Goal: Task Accomplishment & Management: Complete application form

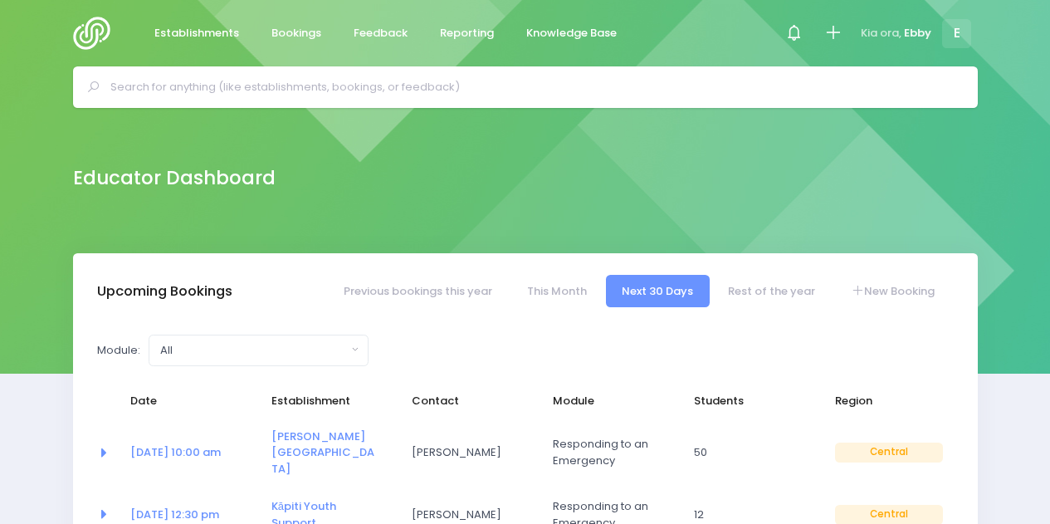
select select "5"
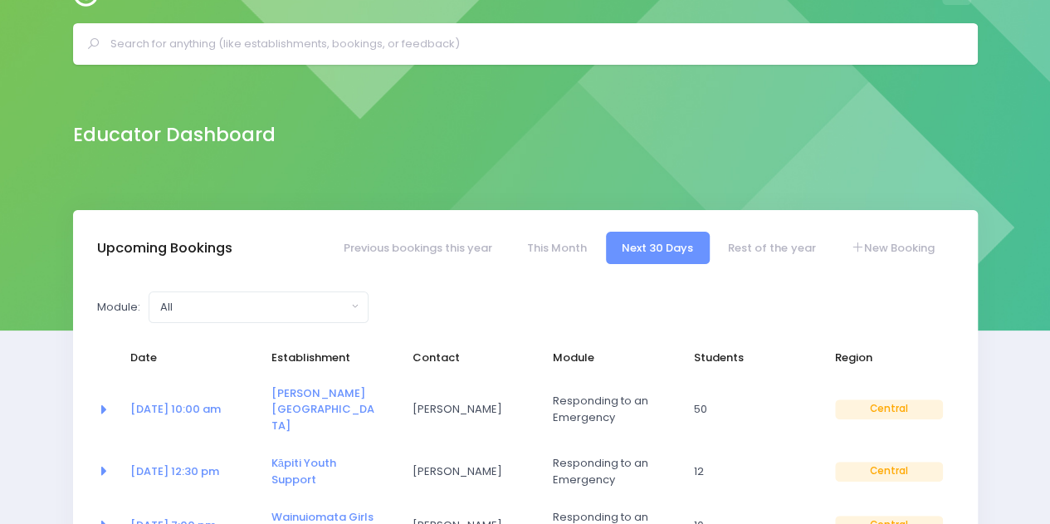
scroll to position [45, 0]
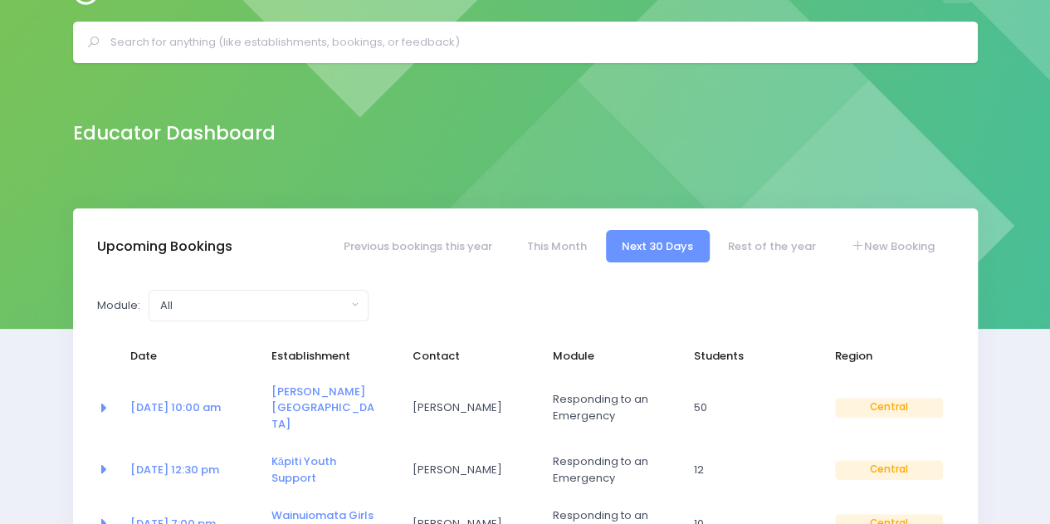
click at [373, 55] on div at bounding box center [525, 42] width 905 height 41
click at [371, 41] on input "text" at bounding box center [532, 42] width 844 height 25
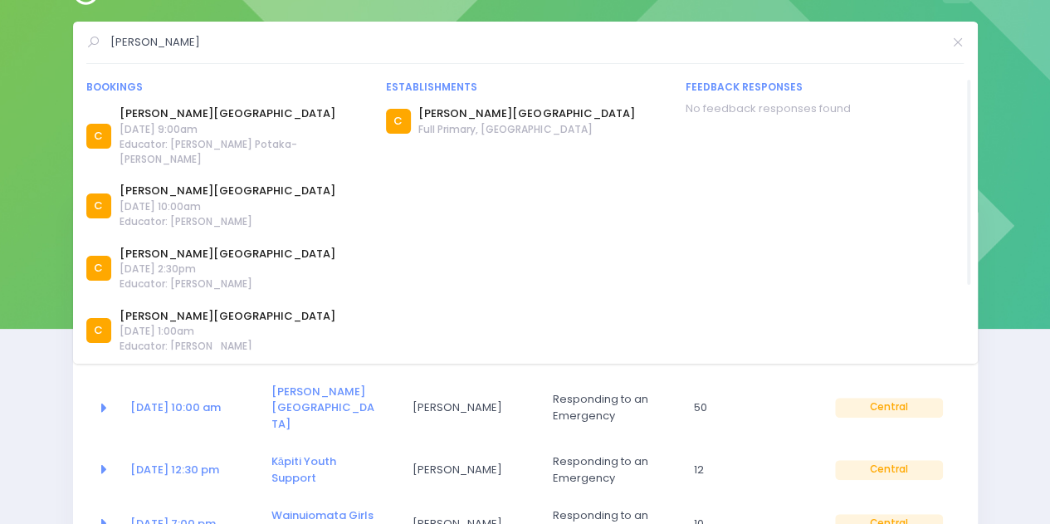
type input "windley"
click at [200, 131] on span "14 September 2020 at 9:00am" at bounding box center [243, 129] width 246 height 15
click at [461, 112] on link "[PERSON_NAME][GEOGRAPHIC_DATA]" at bounding box center [526, 113] width 216 height 17
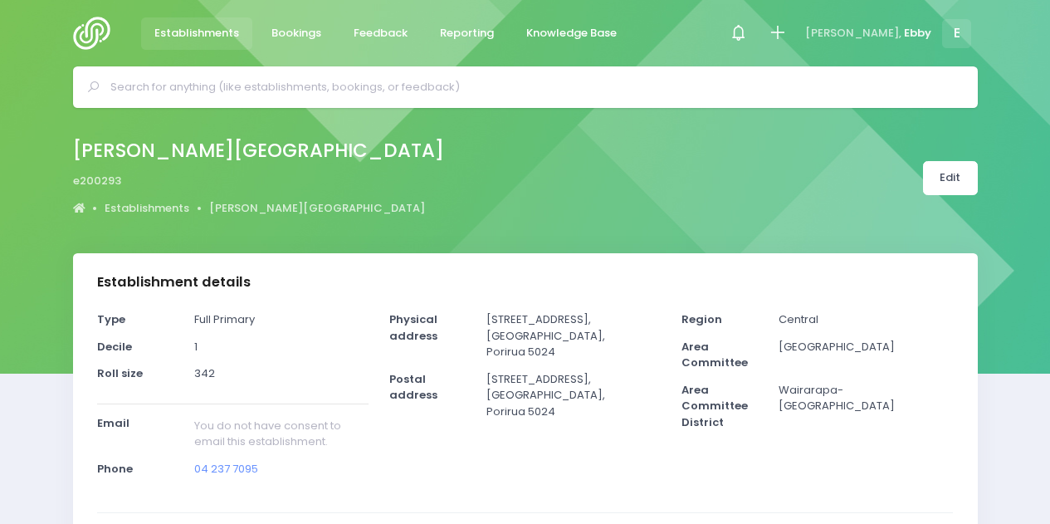
select select "5"
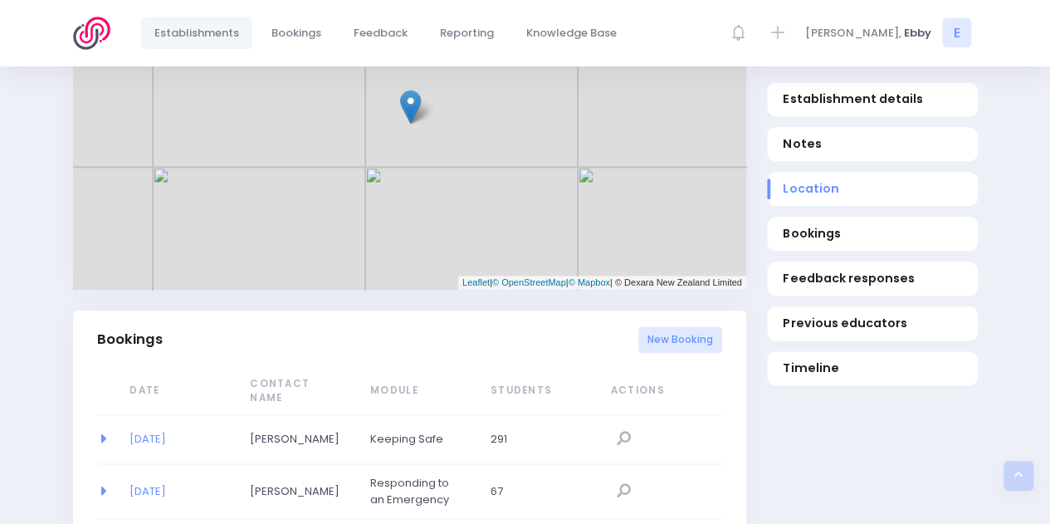
scroll to position [847, 0]
click at [808, 240] on span "Bookings" at bounding box center [872, 234] width 178 height 17
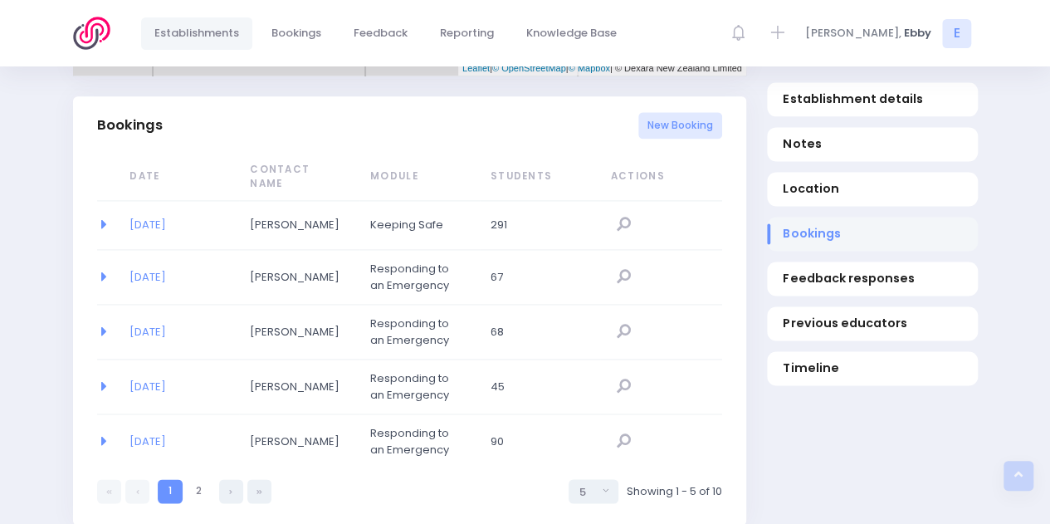
scroll to position [1071, 0]
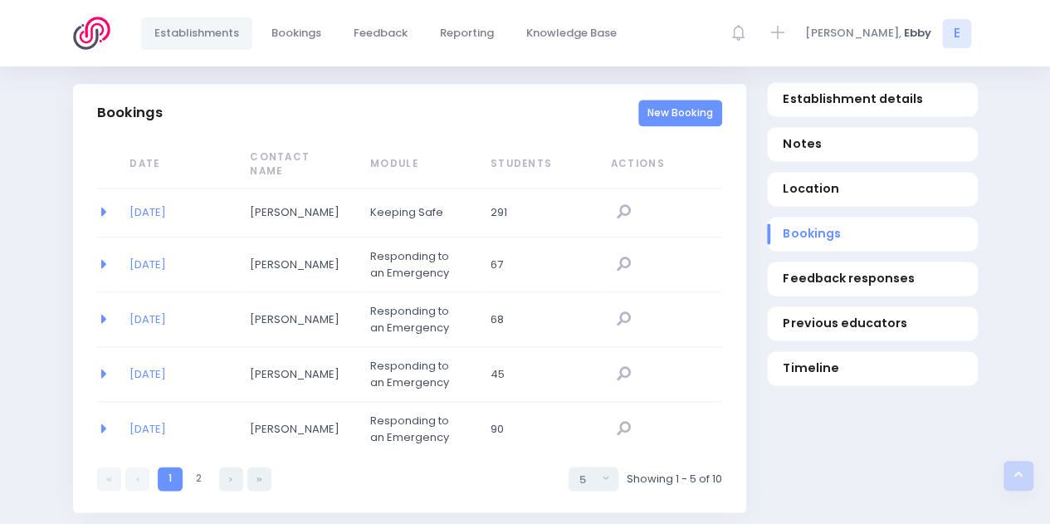
click at [681, 123] on link "New Booking" at bounding box center [680, 113] width 84 height 27
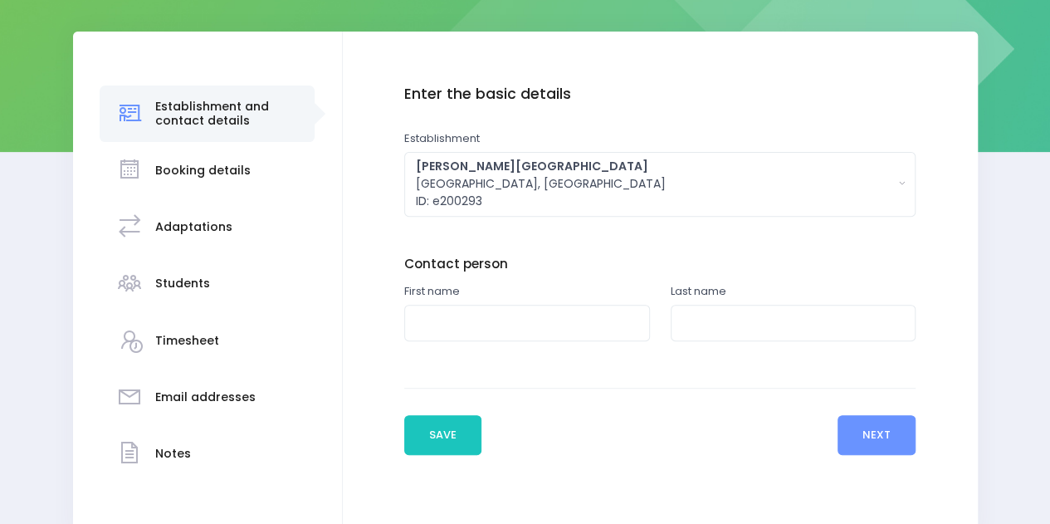
scroll to position [222, 0]
click at [508, 323] on input "text" at bounding box center [527, 322] width 246 height 37
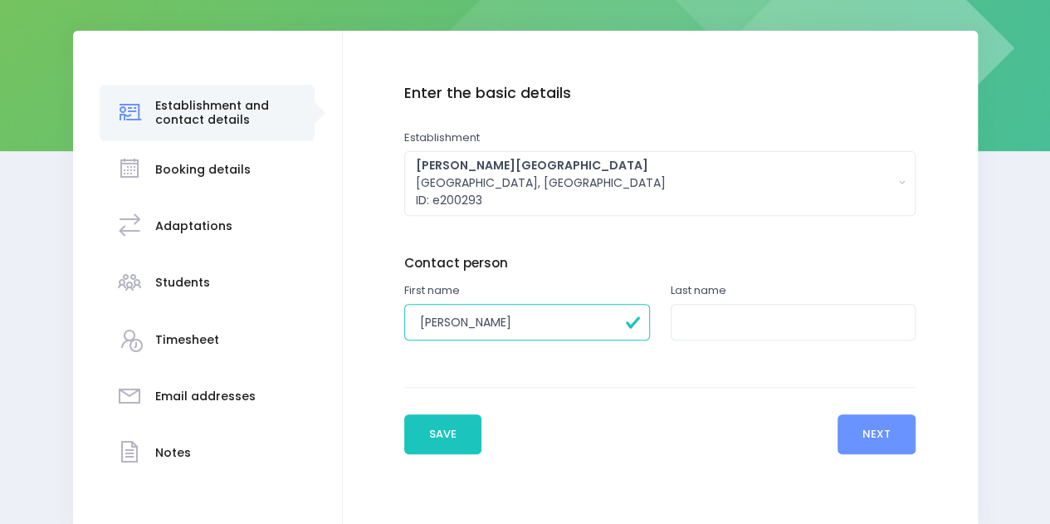
type input "[PERSON_NAME]"
click at [694, 311] on input "text" at bounding box center [794, 322] width 246 height 37
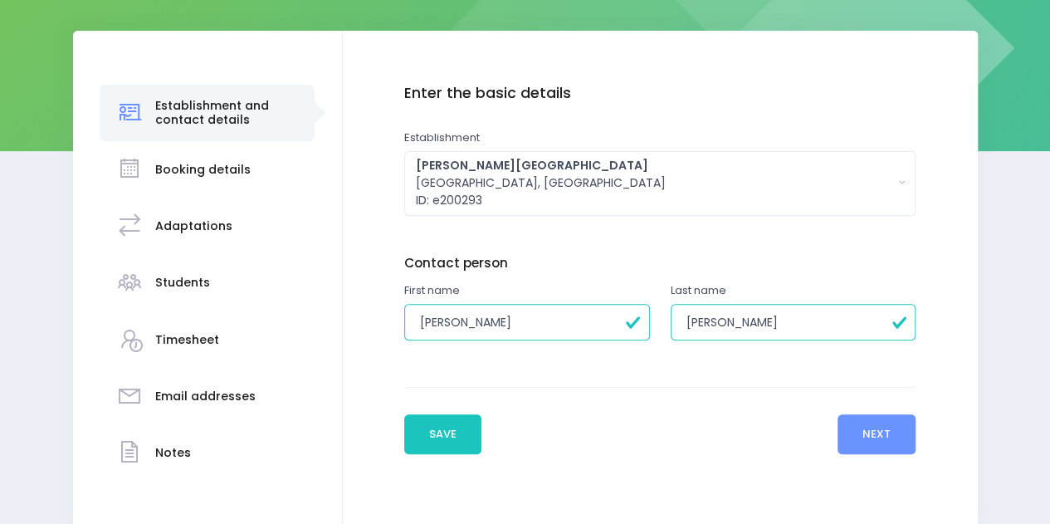
type input "[PERSON_NAME]"
click at [889, 436] on button "Next" at bounding box center [876, 434] width 79 height 40
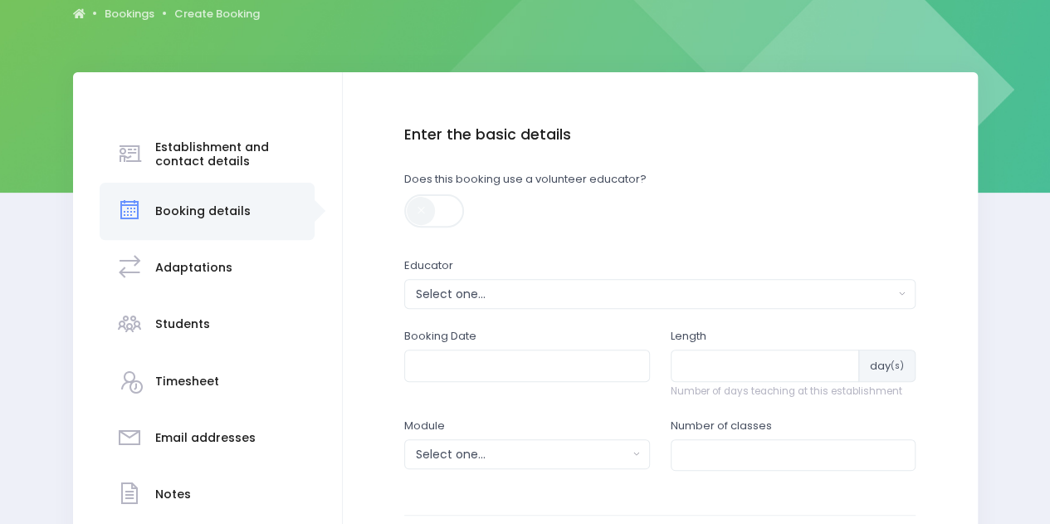
scroll to position [320, 0]
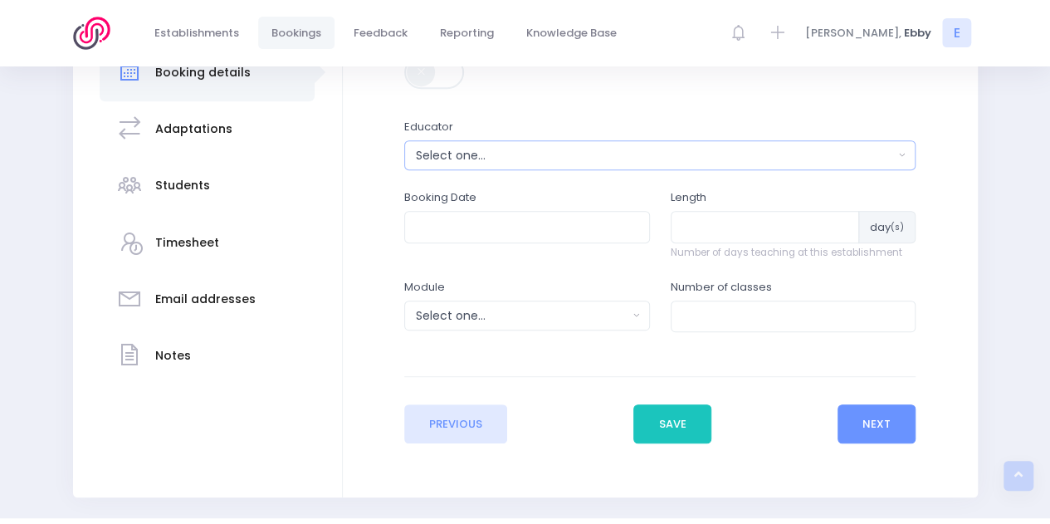
click at [480, 156] on div "Select one..." at bounding box center [655, 155] width 478 height 17
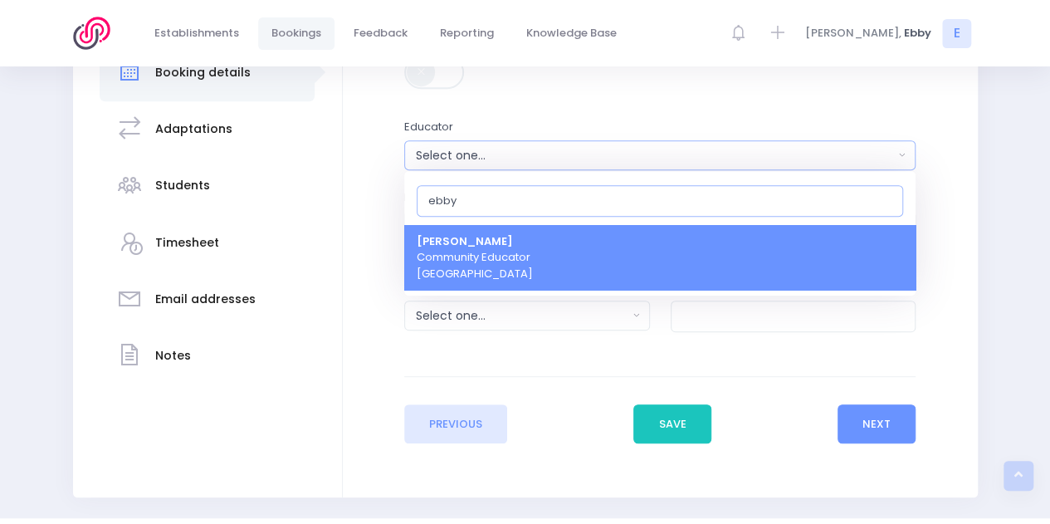
type input "ebby"
click at [473, 251] on span "Ebby Poutu Community Educator [GEOGRAPHIC_DATA]" at bounding box center [475, 257] width 116 height 49
select select "321469"
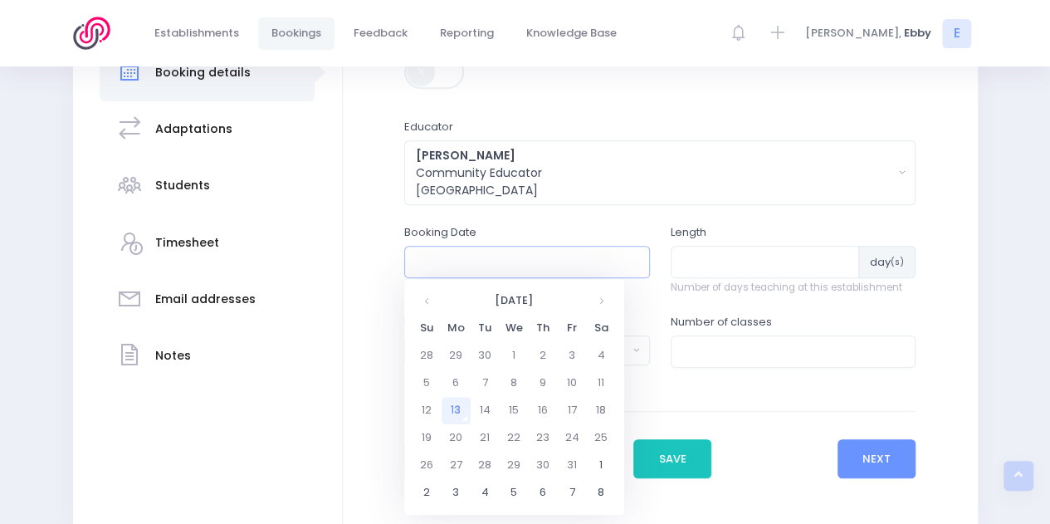
click at [475, 261] on input "text" at bounding box center [527, 262] width 246 height 32
click at [597, 298] on th at bounding box center [601, 300] width 29 height 27
click at [597, 299] on th at bounding box center [601, 300] width 29 height 27
click at [597, 300] on th at bounding box center [601, 300] width 29 height 27
click at [597, 304] on th at bounding box center [601, 300] width 29 height 27
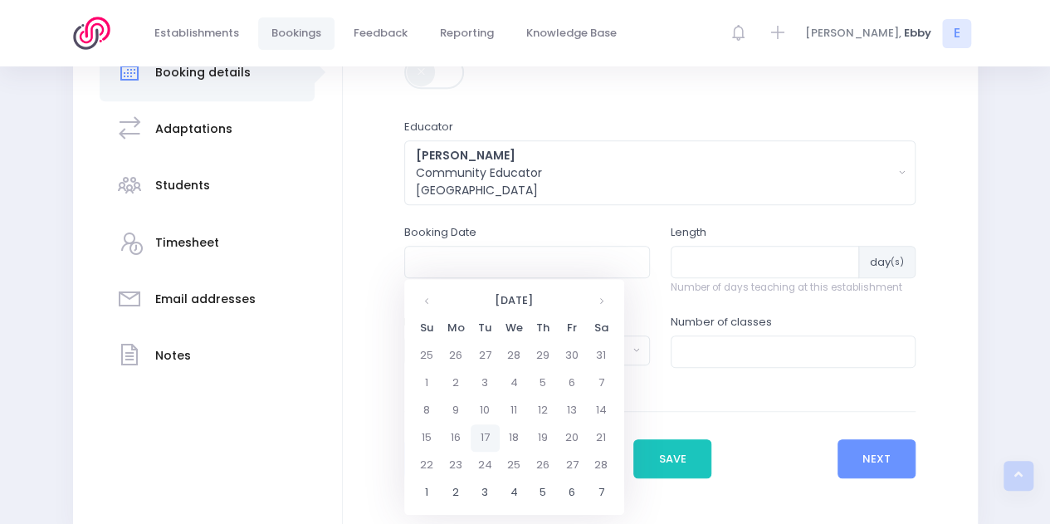
click at [486, 439] on td "17" at bounding box center [485, 437] width 29 height 27
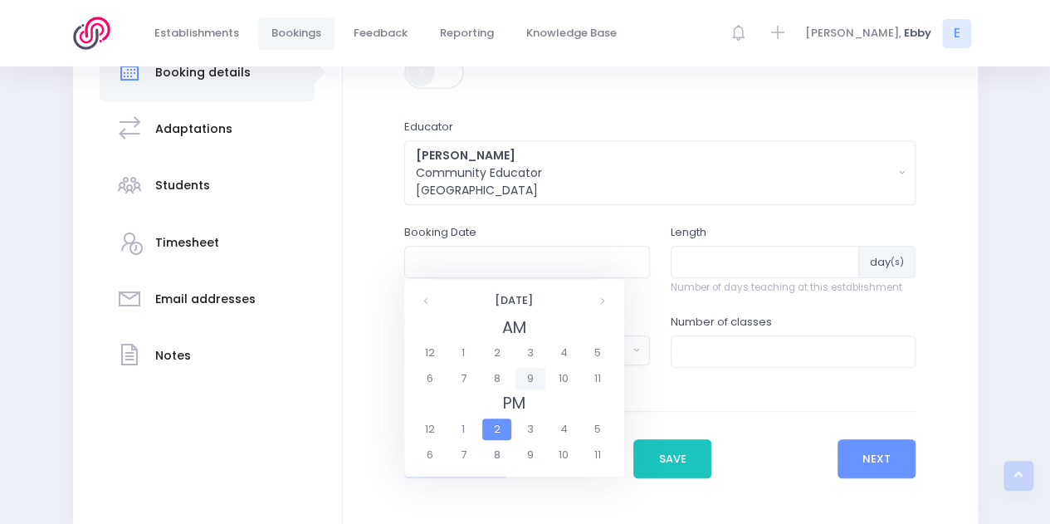
click at [527, 378] on span "9" at bounding box center [529, 379] width 29 height 22
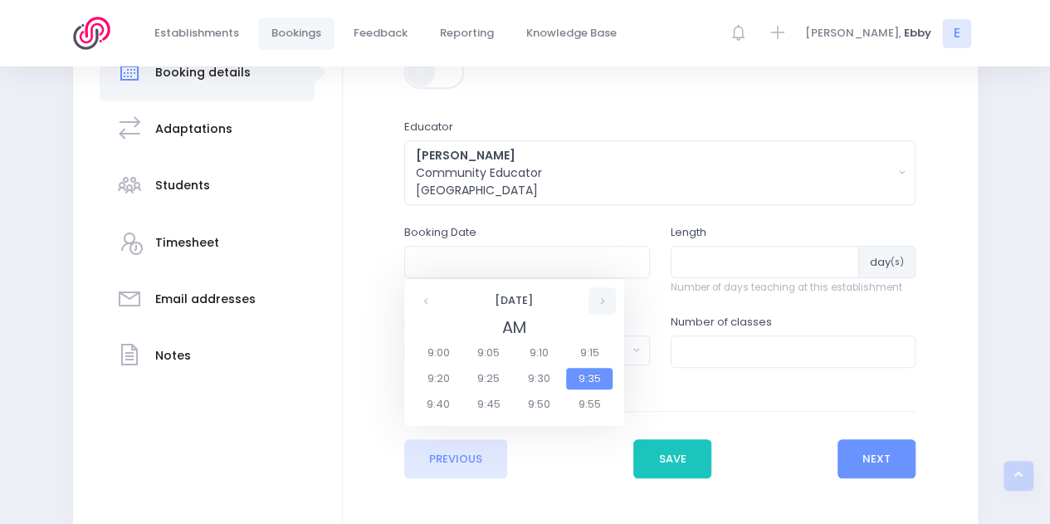
click at [598, 304] on th at bounding box center [601, 300] width 27 height 27
click at [597, 303] on th at bounding box center [601, 300] width 27 height 27
click at [594, 300] on th at bounding box center [601, 300] width 27 height 27
click at [569, 377] on span "1:35" at bounding box center [589, 379] width 46 height 22
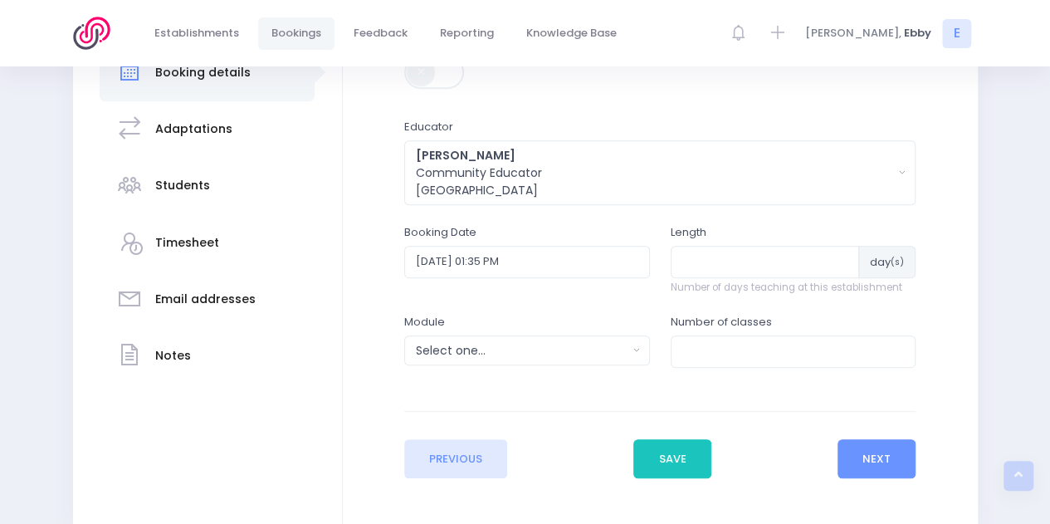
scroll to position [318, 0]
click at [569, 377] on div "Module Select one... Clued up Camper Community Education Community Education - …" at bounding box center [526, 350] width 266 height 71
click at [608, 258] on input "[DATE] 01:35 PM" at bounding box center [527, 263] width 246 height 32
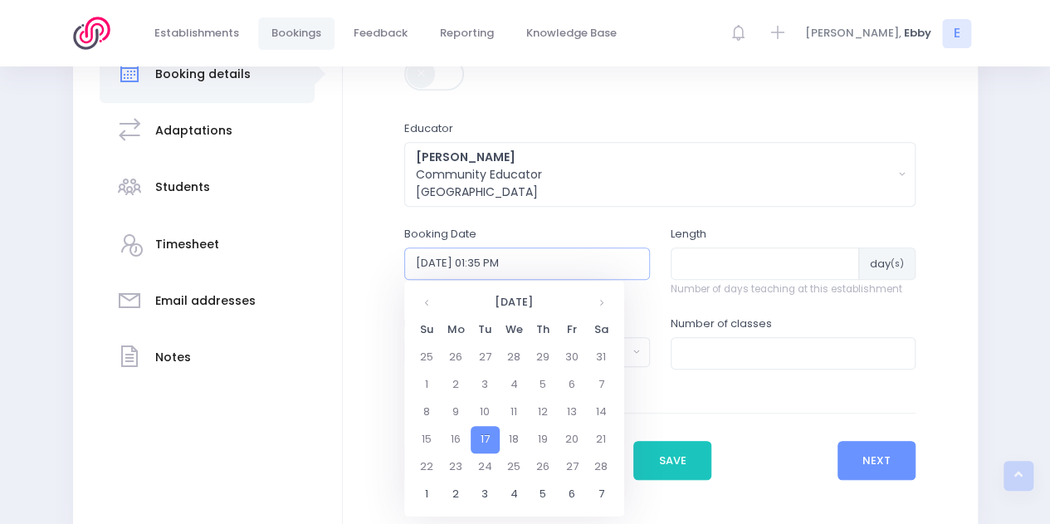
click at [490, 261] on input "[DATE] 01:35 PM" at bounding box center [527, 263] width 246 height 32
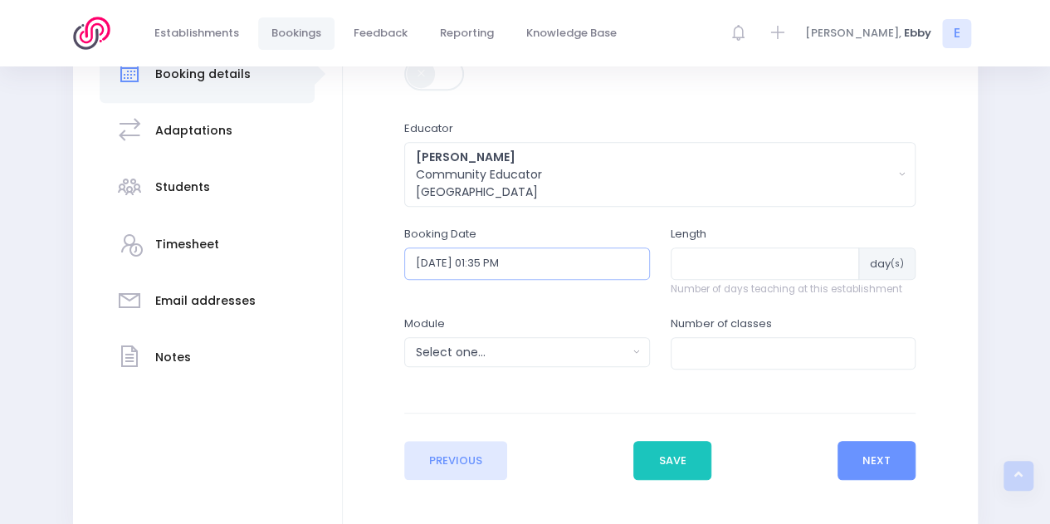
click at [484, 261] on input "[DATE] 01:35 PM" at bounding box center [527, 263] width 246 height 32
click at [485, 262] on input "[DATE] 01:35 PM" at bounding box center [527, 263] width 246 height 32
click at [491, 265] on input "[DATE] 01:35 PM" at bounding box center [527, 263] width 246 height 32
click at [490, 263] on input "[DATE] 01:35 PM" at bounding box center [527, 263] width 246 height 32
click at [486, 261] on input "[DATE] 01:35 PM" at bounding box center [527, 263] width 246 height 32
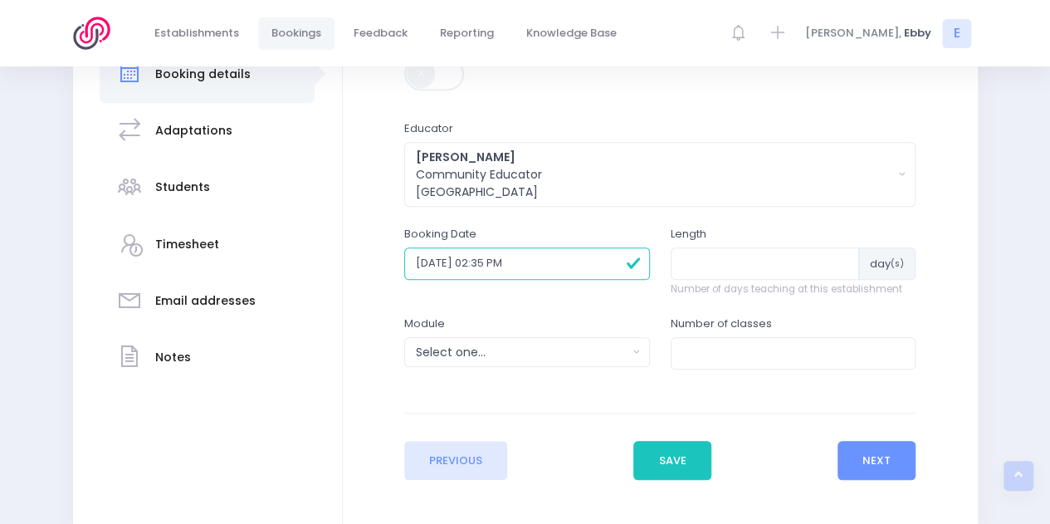
type input "[DATE] 02:35 PM"
click at [707, 266] on input "number" at bounding box center [765, 263] width 189 height 32
click at [842, 260] on input "1" at bounding box center [765, 263] width 188 height 32
click at [821, 258] on input "2" at bounding box center [765, 263] width 188 height 32
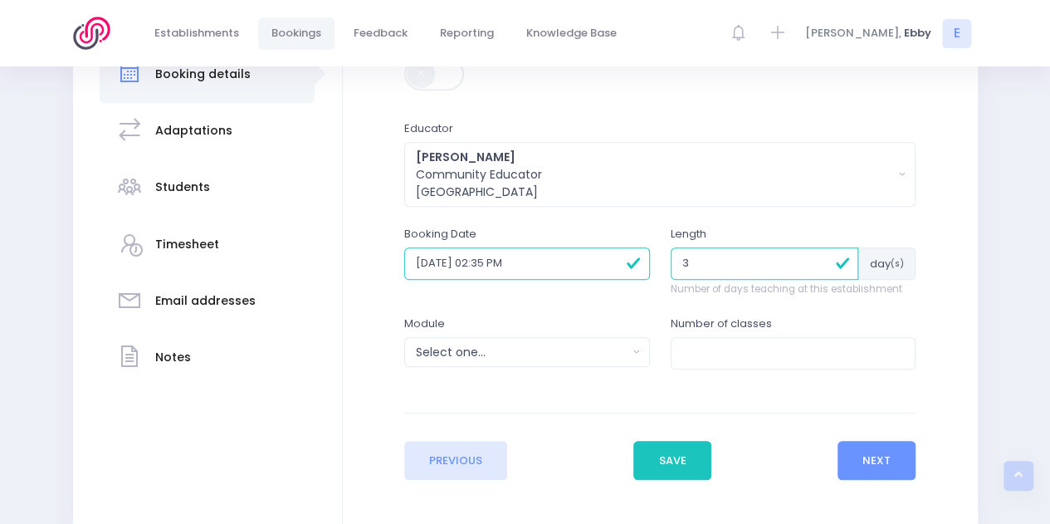
type input "3"
click at [823, 258] on input "3" at bounding box center [765, 263] width 188 height 32
click at [520, 344] on div "Select one..." at bounding box center [522, 352] width 212 height 17
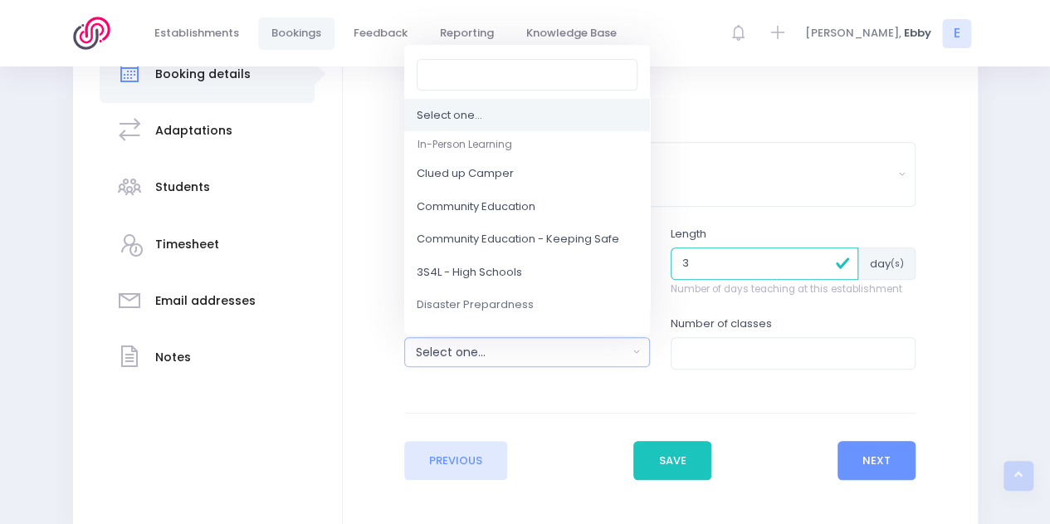
drag, startPoint x: 520, startPoint y: 344, endPoint x: 573, endPoint y: 276, distance: 86.3
click at [573, 337] on div "Select one... Clued up Camper Community Education Community Education - Keeping…" at bounding box center [527, 352] width 246 height 30
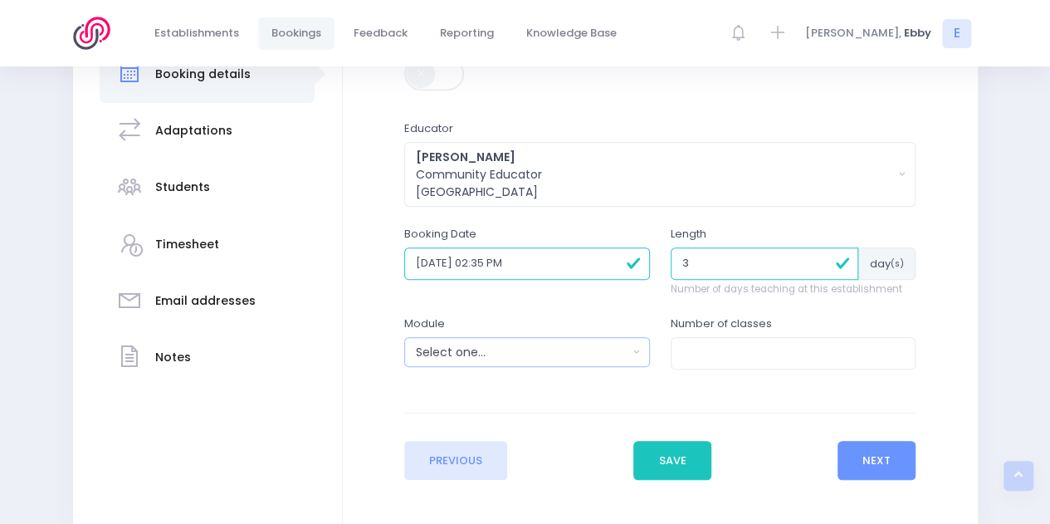
click at [641, 346] on button "Select one..." at bounding box center [527, 352] width 246 height 30
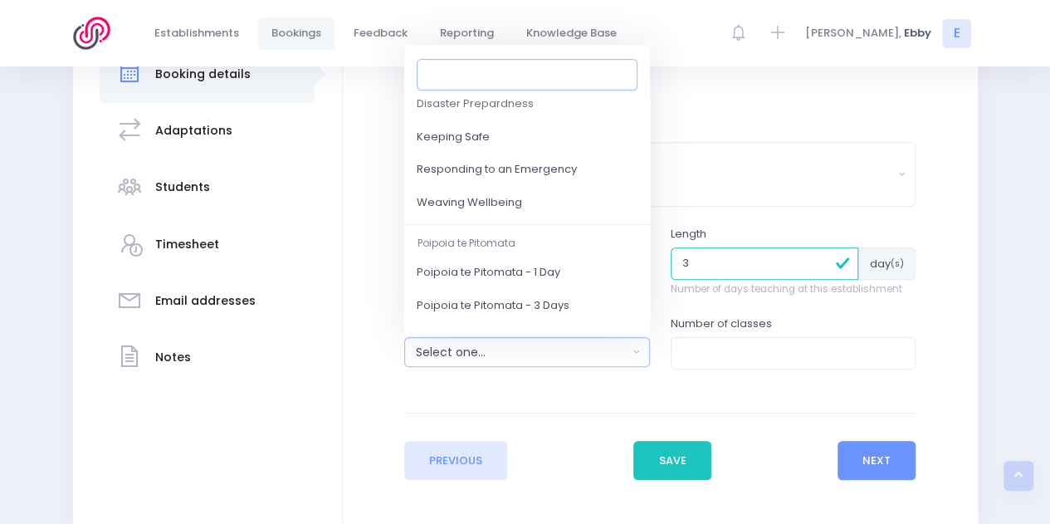
scroll to position [202, 0]
click at [558, 162] on span "Responding to an Emergency" at bounding box center [497, 169] width 160 height 17
select select "Responding to an Emergency"
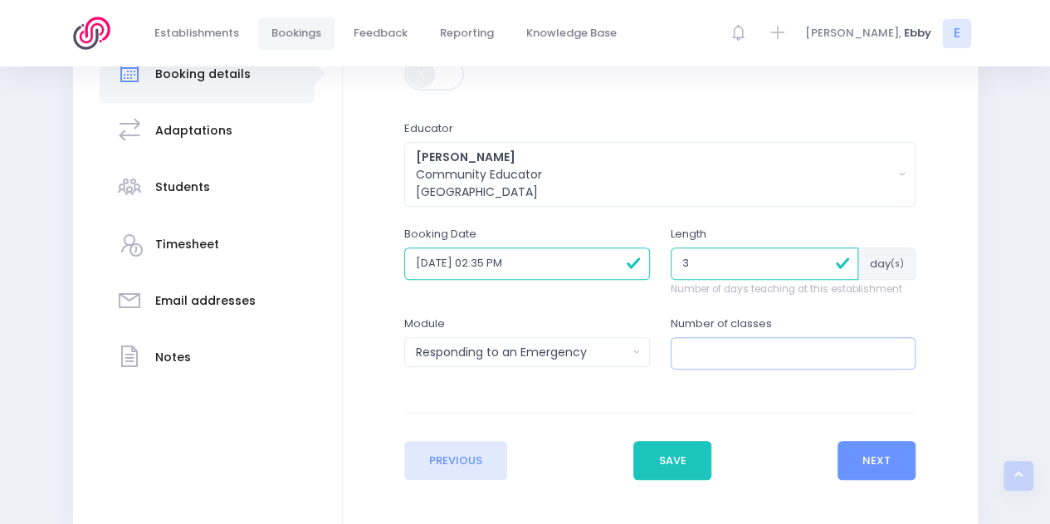
click at [705, 356] on input "number" at bounding box center [794, 353] width 246 height 32
click at [895, 348] on input "1" at bounding box center [794, 353] width 246 height 32
click at [895, 348] on input "2" at bounding box center [794, 353] width 246 height 32
click at [895, 348] on input "3" at bounding box center [794, 353] width 246 height 32
click at [895, 348] on input "4" at bounding box center [794, 353] width 246 height 32
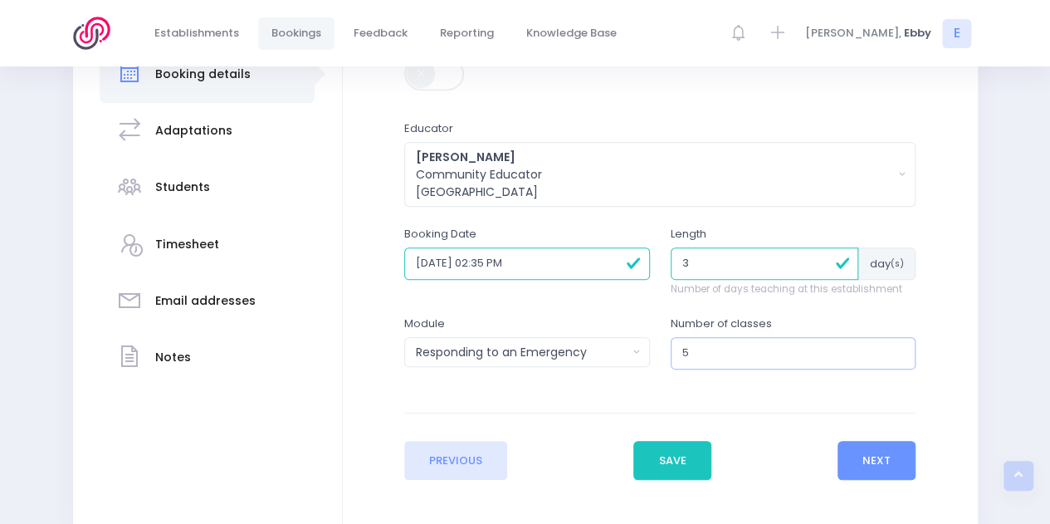
click at [895, 348] on input "5" at bounding box center [794, 353] width 246 height 32
click at [895, 348] on input "6" at bounding box center [794, 353] width 246 height 32
click at [895, 348] on input "7" at bounding box center [794, 353] width 246 height 32
click at [895, 348] on input "8" at bounding box center [794, 353] width 246 height 32
type input "9"
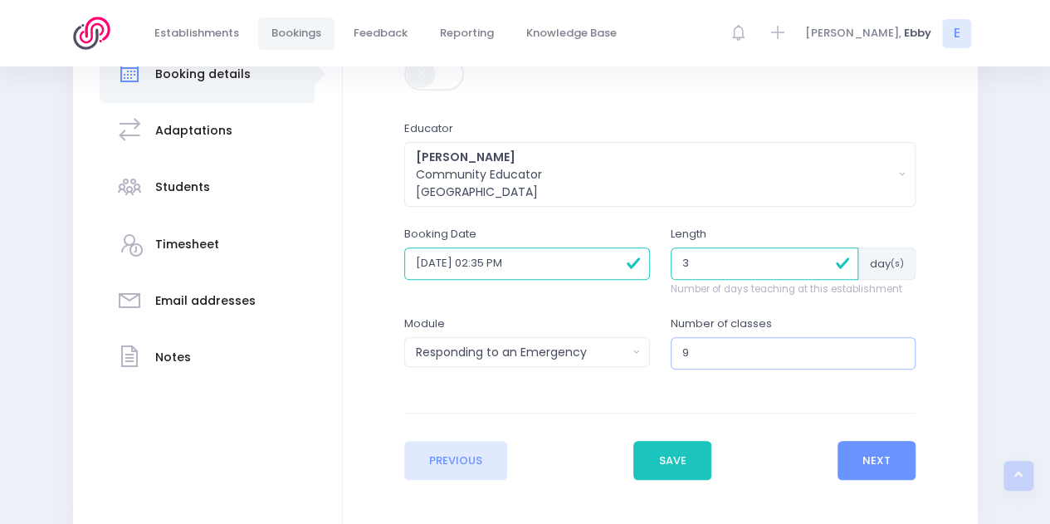
click at [895, 348] on input "9" at bounding box center [794, 353] width 246 height 32
click at [880, 454] on button "Next" at bounding box center [876, 461] width 79 height 40
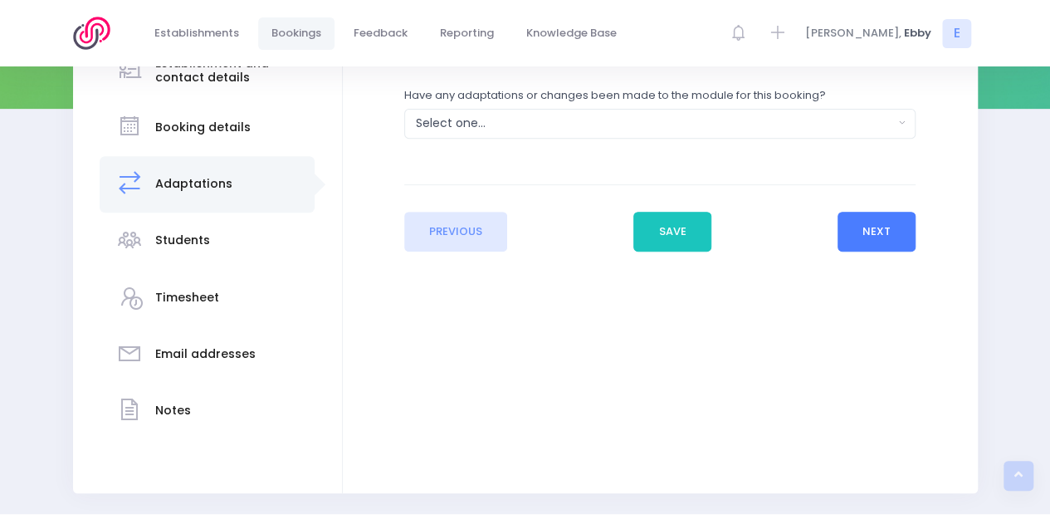
scroll to position [266, 0]
click at [901, 122] on button "Select one..." at bounding box center [659, 123] width 511 height 30
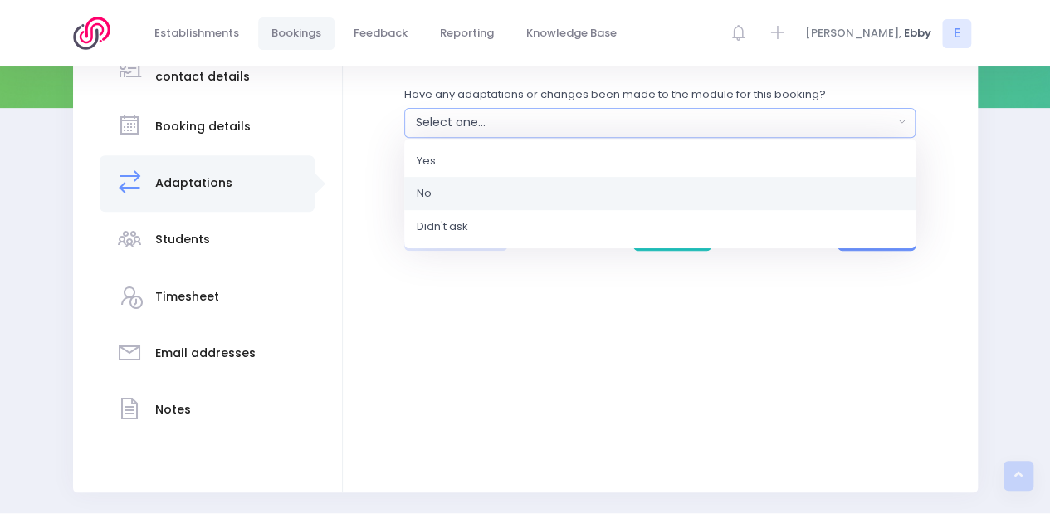
click at [501, 180] on link "No" at bounding box center [659, 193] width 511 height 33
select select "No"
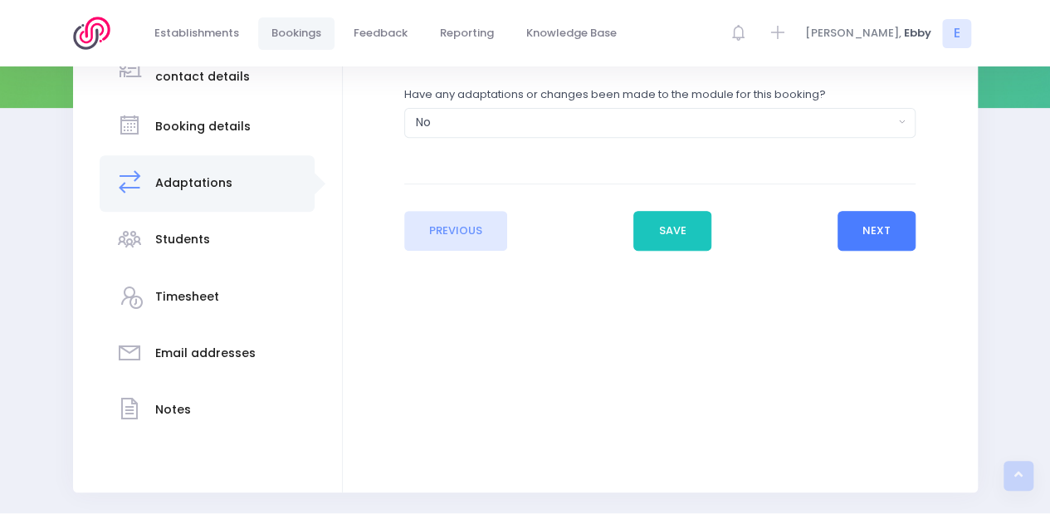
click at [890, 228] on button "Next" at bounding box center [876, 231] width 79 height 40
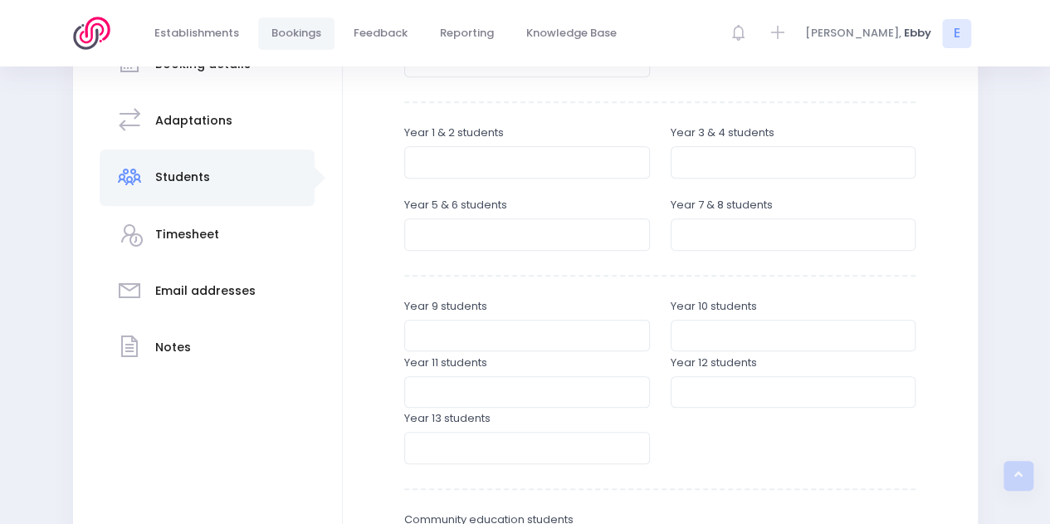
scroll to position [329, 0]
click at [474, 149] on input "number" at bounding box center [527, 161] width 246 height 32
click at [629, 154] on input "1" at bounding box center [527, 161] width 246 height 32
click at [632, 164] on input "0" at bounding box center [527, 161] width 246 height 32
click at [416, 159] on input "0" at bounding box center [527, 161] width 246 height 32
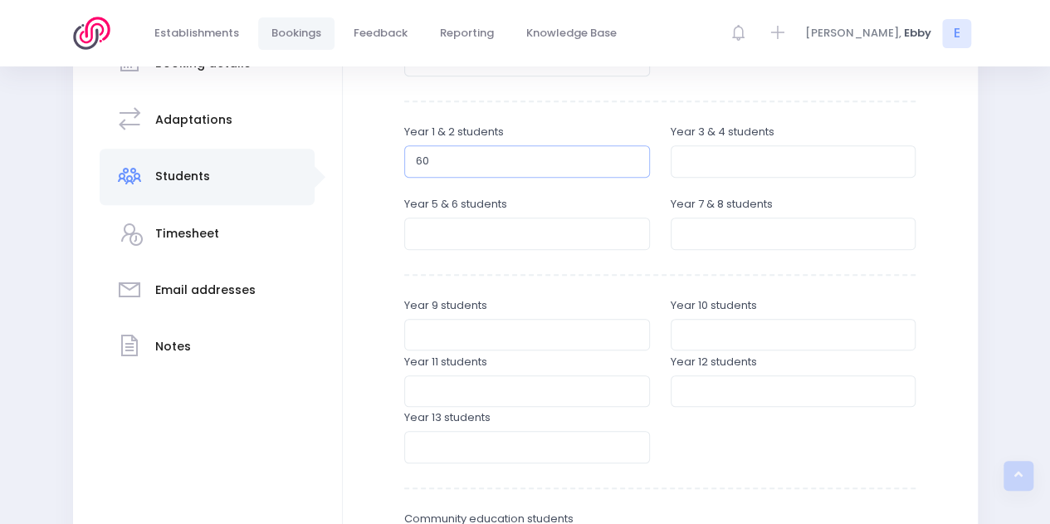
type input "60"
click at [695, 160] on input "number" at bounding box center [794, 161] width 246 height 32
type input "39"
click at [558, 235] on input "number" at bounding box center [527, 233] width 246 height 32
type input "53"
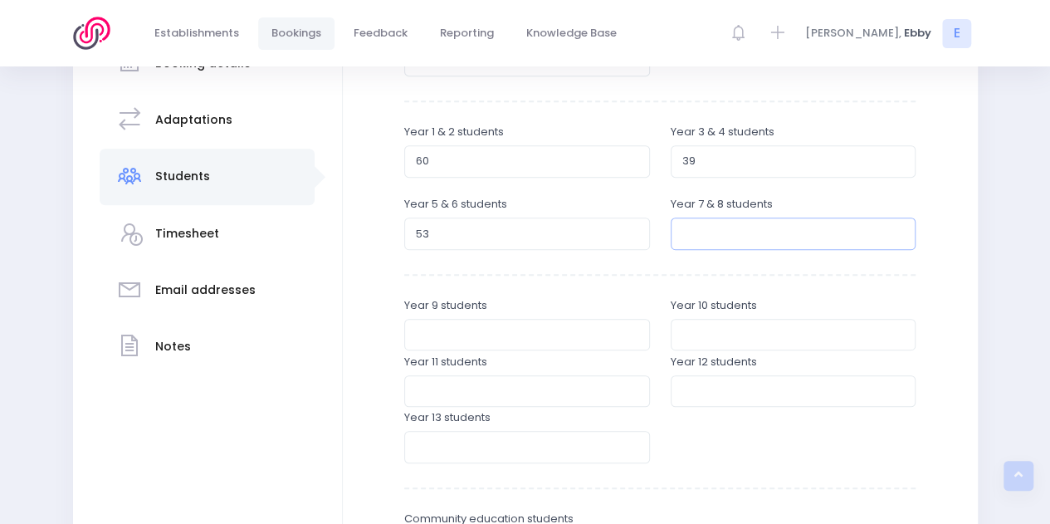
click at [718, 232] on input "number" at bounding box center [794, 233] width 246 height 32
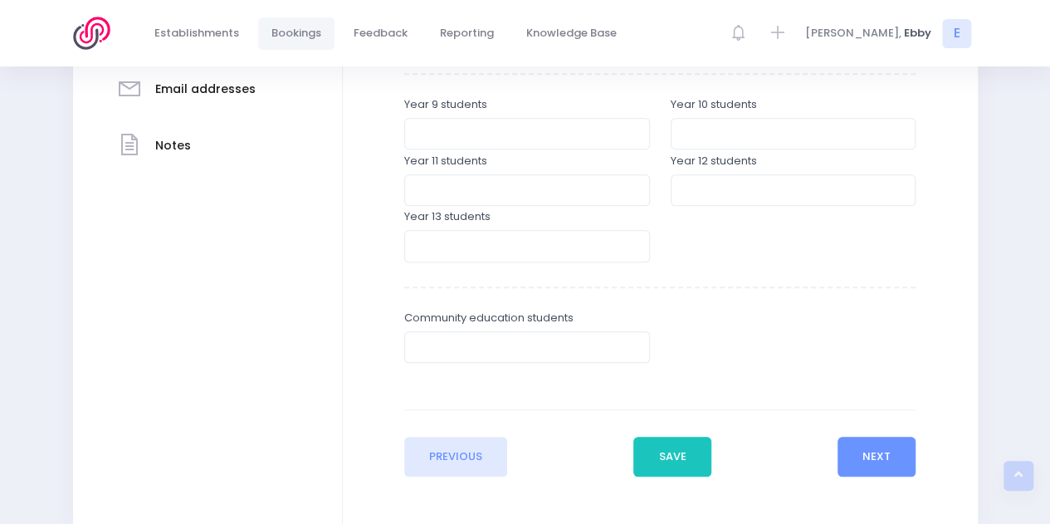
scroll to position [552, 0]
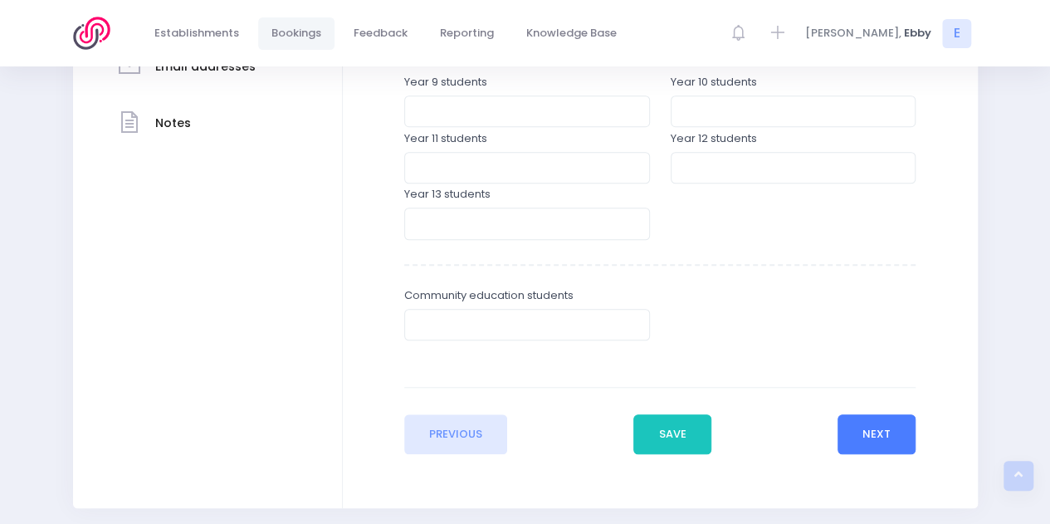
type input "56"
click at [865, 431] on button "Next" at bounding box center [876, 434] width 79 height 40
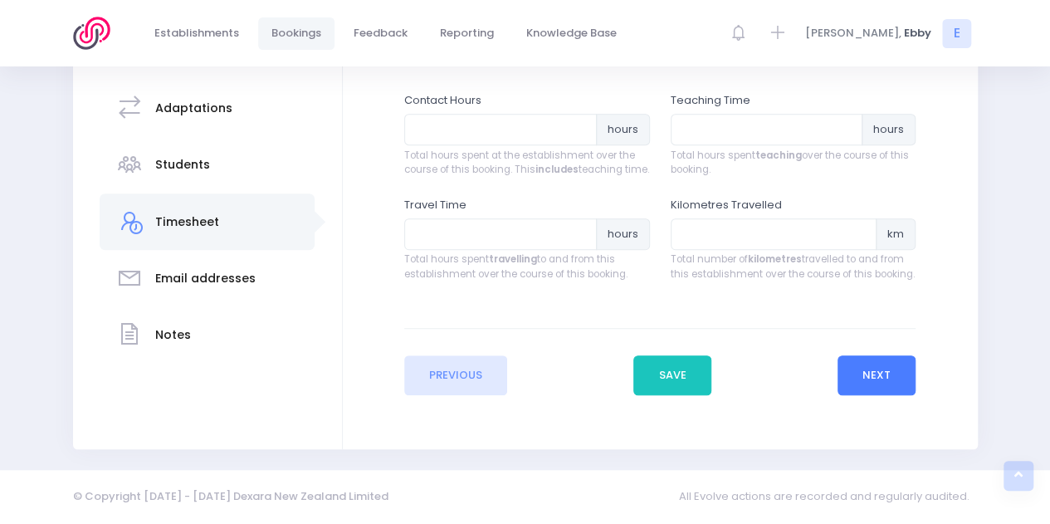
scroll to position [303, 0]
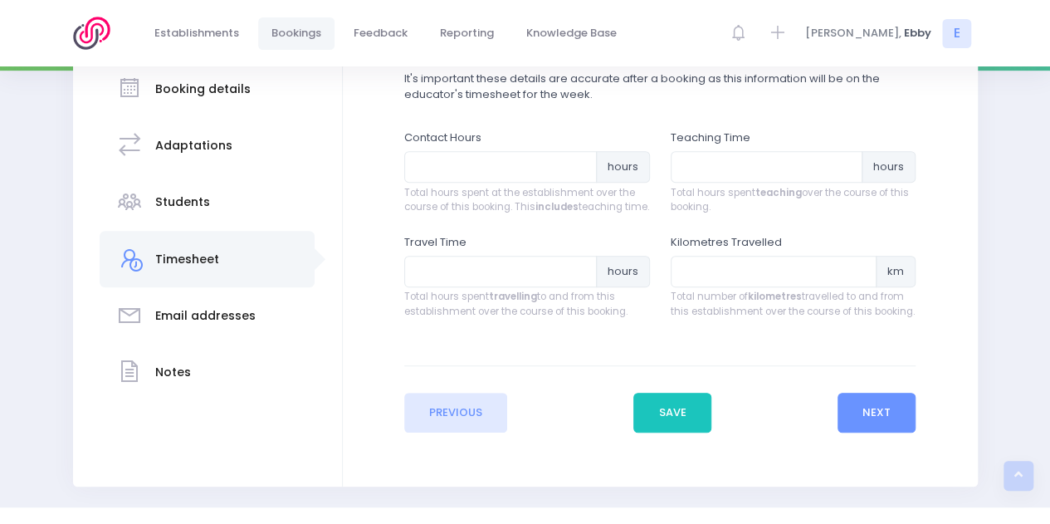
drag, startPoint x: 569, startPoint y: 424, endPoint x: 372, endPoint y: 177, distance: 316.5
click at [372, 177] on div "Enter the basic details Establishment Select one... ** Do not use, double up **…" at bounding box center [660, 218] width 602 height 428
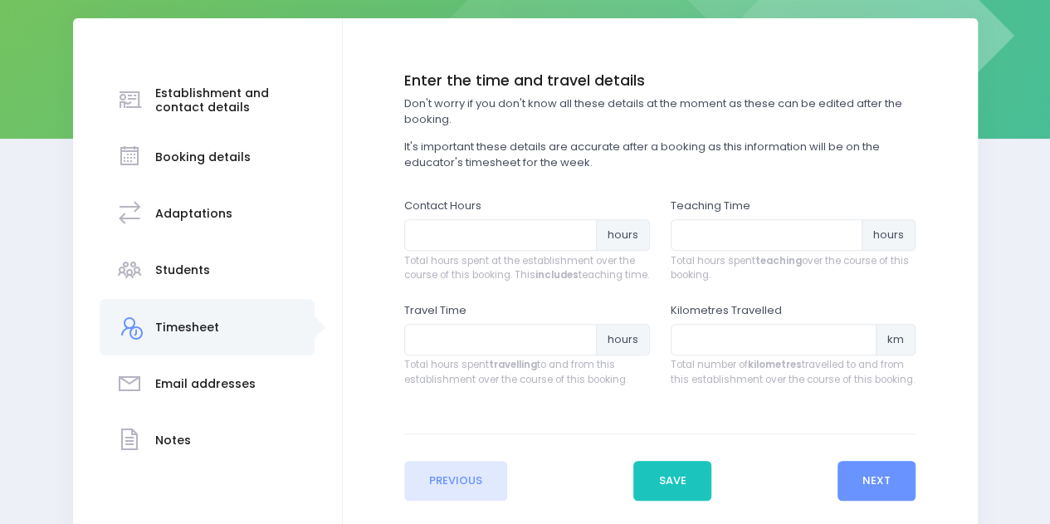
scroll to position [237, 0]
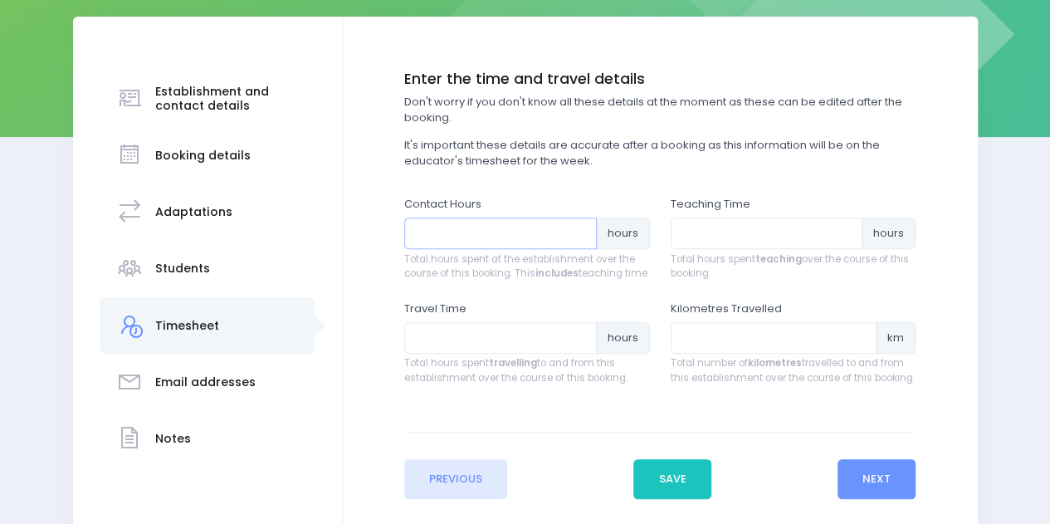
click at [506, 244] on input "number" at bounding box center [500, 233] width 193 height 32
click at [573, 230] on input "0.25" at bounding box center [500, 233] width 193 height 32
click at [573, 230] on input "0.5" at bounding box center [500, 233] width 193 height 32
click at [578, 230] on input "0.75" at bounding box center [500, 233] width 193 height 32
click at [578, 230] on input "1" at bounding box center [500, 233] width 193 height 32
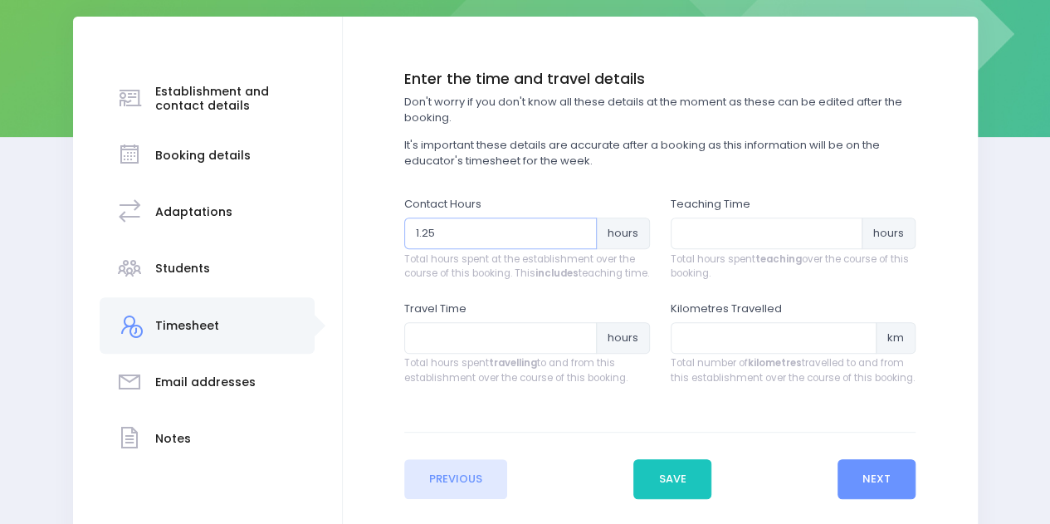
click at [578, 230] on input "1.25" at bounding box center [500, 233] width 193 height 32
type input "1"
click at [451, 237] on input "number" at bounding box center [500, 233] width 193 height 32
type input "5"
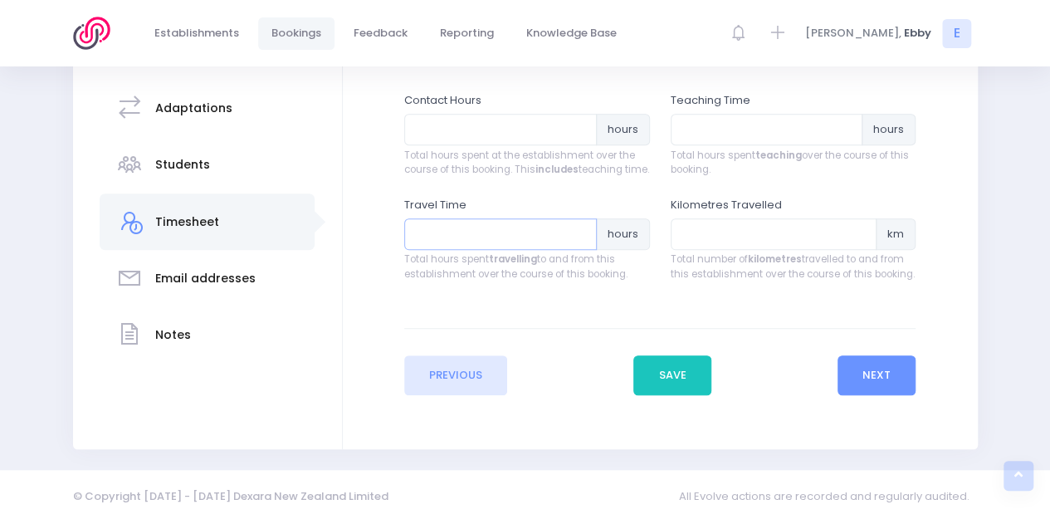
click at [557, 231] on input "number" at bounding box center [500, 234] width 193 height 32
click at [579, 231] on input "0.25" at bounding box center [500, 234] width 193 height 32
click at [579, 231] on input "0.5" at bounding box center [500, 234] width 193 height 32
click at [579, 231] on input "0.75" at bounding box center [500, 234] width 193 height 32
click at [579, 231] on input "1" at bounding box center [500, 234] width 193 height 32
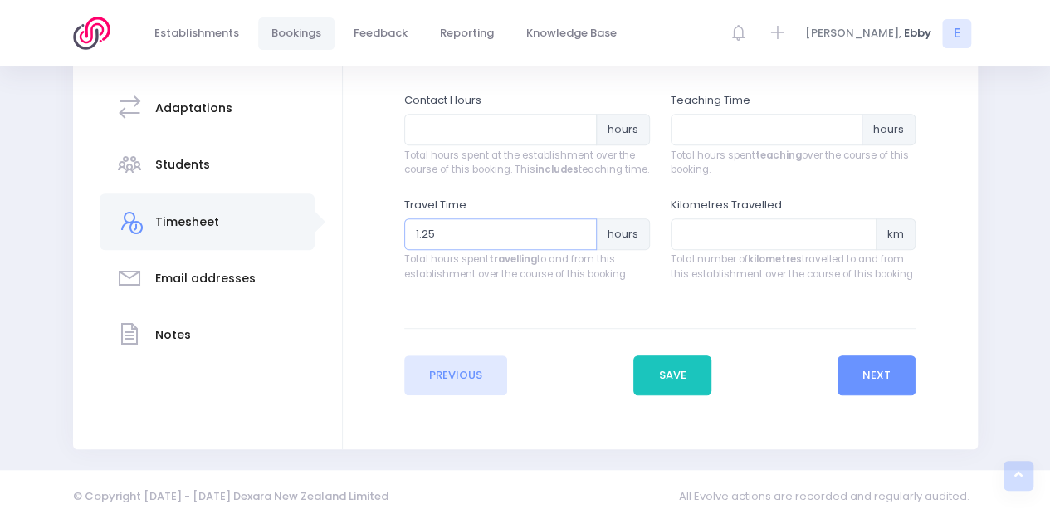
click at [579, 231] on input "1.25" at bounding box center [500, 234] width 193 height 32
click at [579, 231] on input "1.5" at bounding box center [500, 234] width 193 height 32
click at [579, 231] on input "1.75" at bounding box center [500, 234] width 193 height 32
click at [579, 231] on input "2" at bounding box center [500, 234] width 193 height 32
click at [579, 231] on input "2.25" at bounding box center [500, 234] width 193 height 32
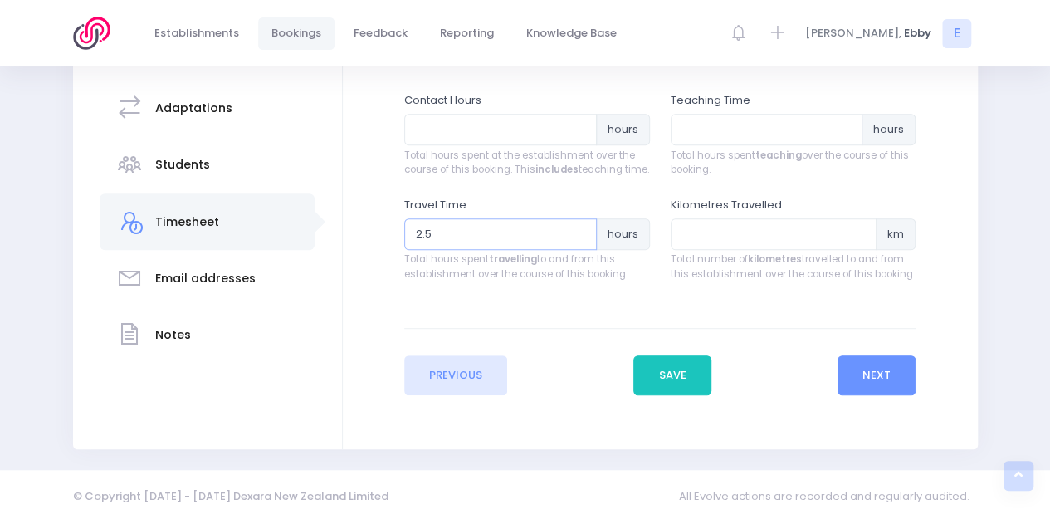
click at [579, 231] on input "2.5" at bounding box center [500, 234] width 193 height 32
click at [579, 231] on input "2.75" at bounding box center [500, 234] width 193 height 32
click at [579, 231] on input "3" at bounding box center [500, 234] width 193 height 32
click at [577, 242] on input "2.75" at bounding box center [500, 234] width 193 height 32
click at [577, 242] on input "2.5" at bounding box center [500, 234] width 193 height 32
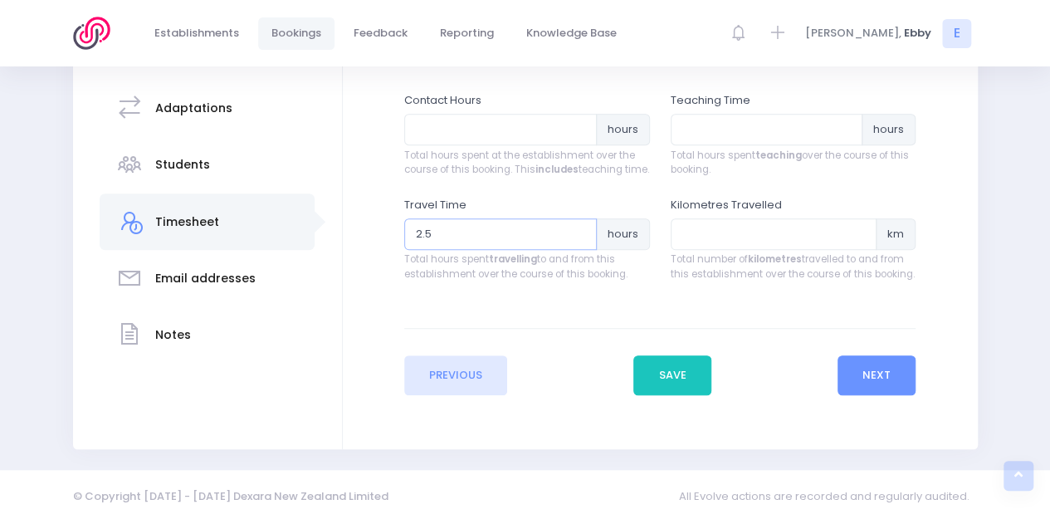
click at [422, 232] on input "2.5" at bounding box center [500, 234] width 193 height 32
click at [437, 240] on input "15.5" at bounding box center [500, 234] width 193 height 32
type input "15"
click at [763, 219] on input "number" at bounding box center [774, 234] width 207 height 32
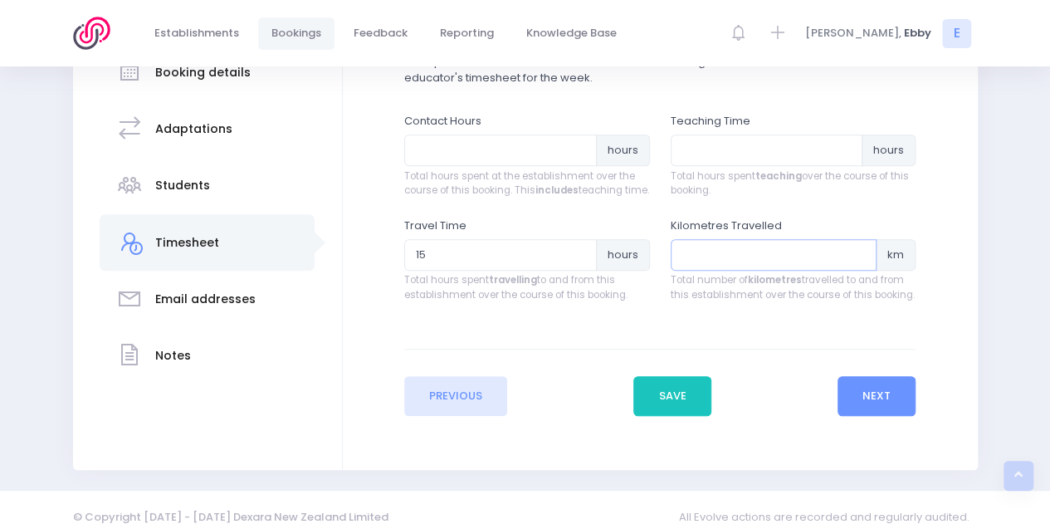
scroll to position [317, 0]
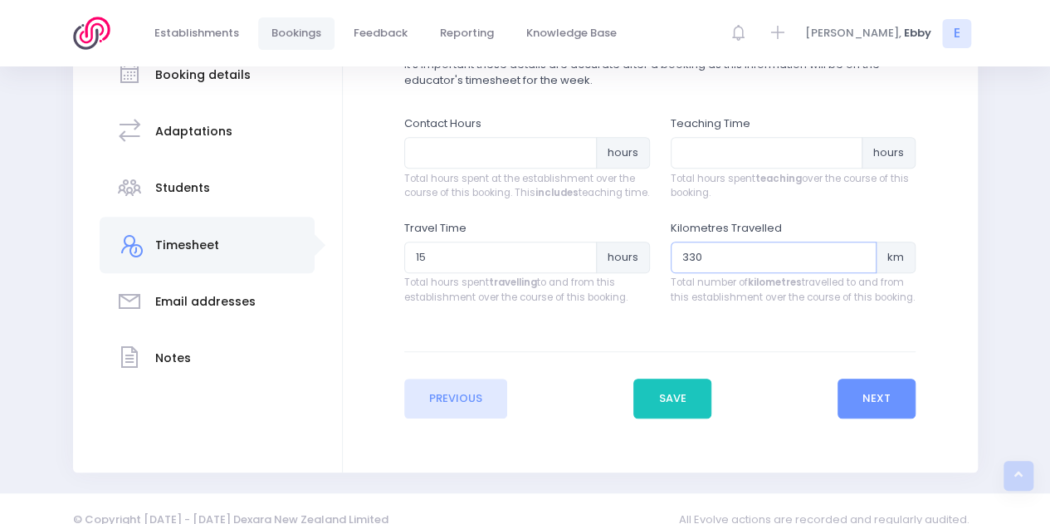
type input "330"
click at [729, 162] on input "number" at bounding box center [767, 153] width 193 height 32
type input "8"
click at [453, 152] on input "number" at bounding box center [500, 153] width 193 height 32
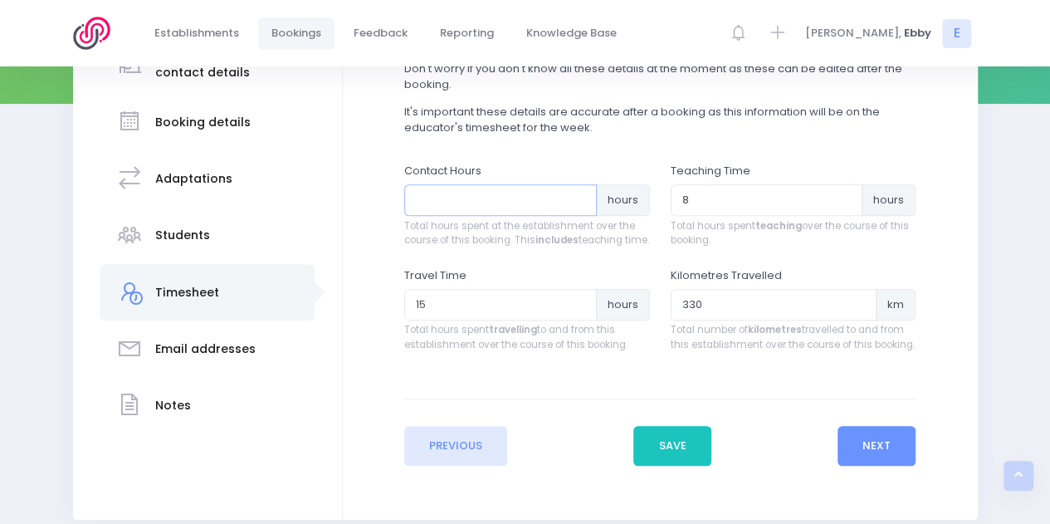
scroll to position [269, 0]
click at [852, 455] on button "Next" at bounding box center [876, 447] width 79 height 40
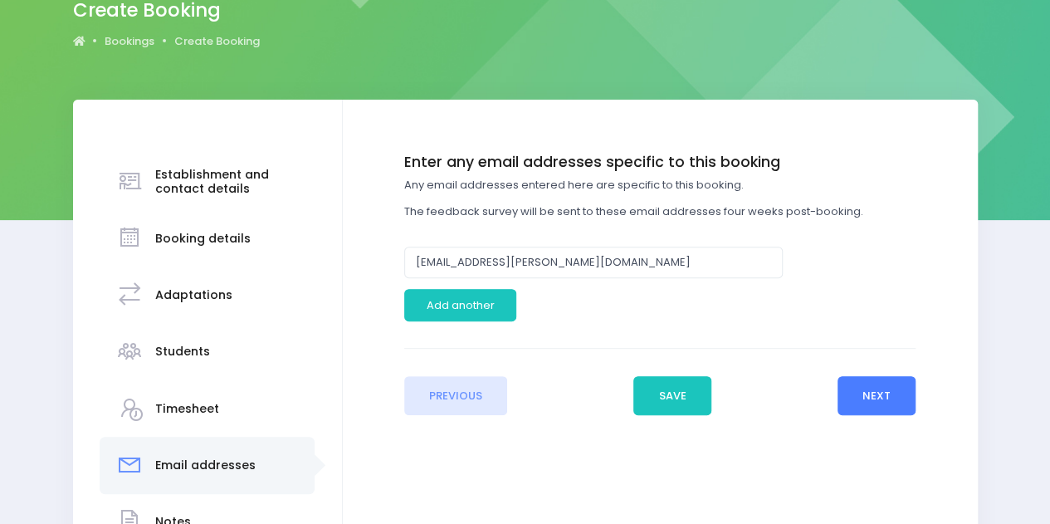
scroll to position [186, 0]
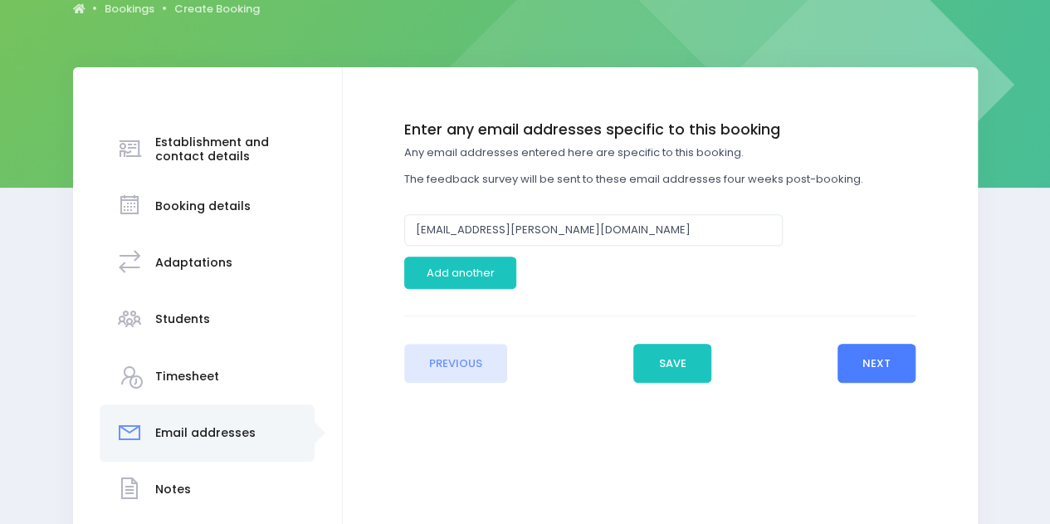
click at [891, 349] on button "Next" at bounding box center [876, 364] width 79 height 40
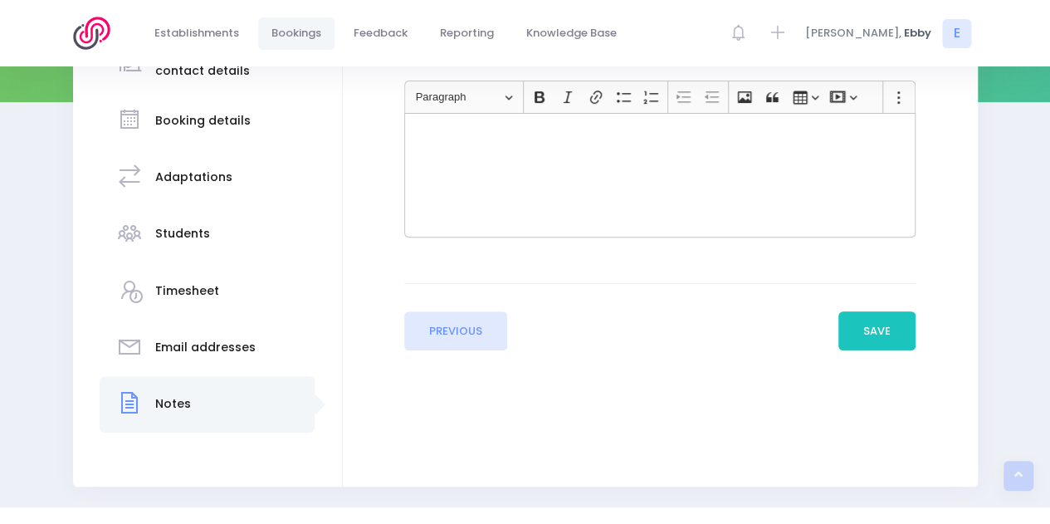
scroll to position [272, 0]
click at [876, 331] on button "Save" at bounding box center [877, 330] width 78 height 40
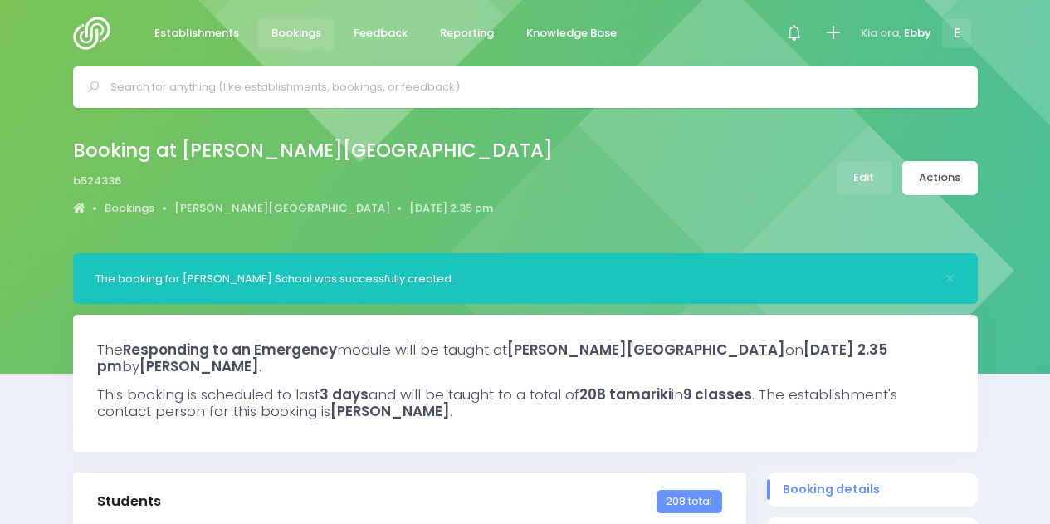
select select "5"
click at [396, 90] on input "text" at bounding box center [532, 87] width 844 height 25
